Goal: Navigation & Orientation: Find specific page/section

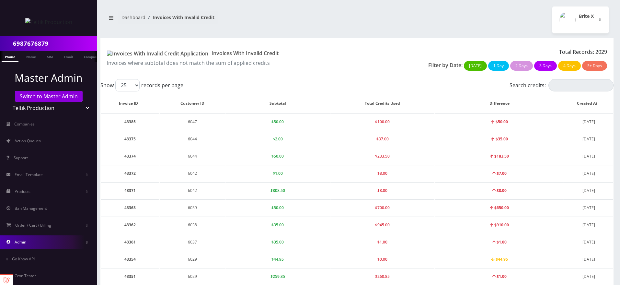
click at [38, 241] on link "Admin" at bounding box center [48, 242] width 97 height 14
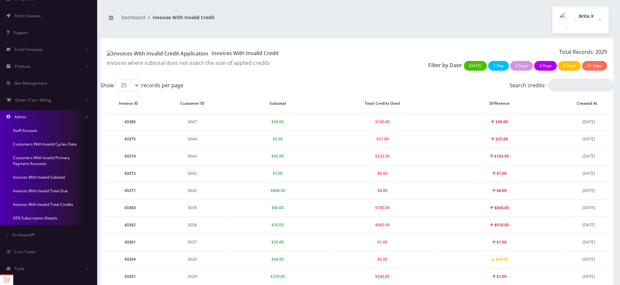
scroll to position [129, 0]
